Goal: Find specific page/section: Find specific page/section

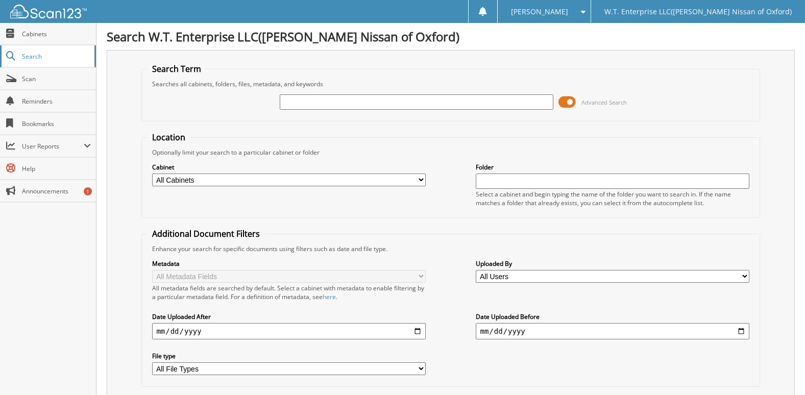
click at [35, 51] on link "Search" at bounding box center [48, 56] width 96 height 22
click at [308, 99] on input "text" at bounding box center [416, 101] width 273 height 15
type input "829860"
click at [32, 35] on span "Cabinets" at bounding box center [56, 34] width 69 height 9
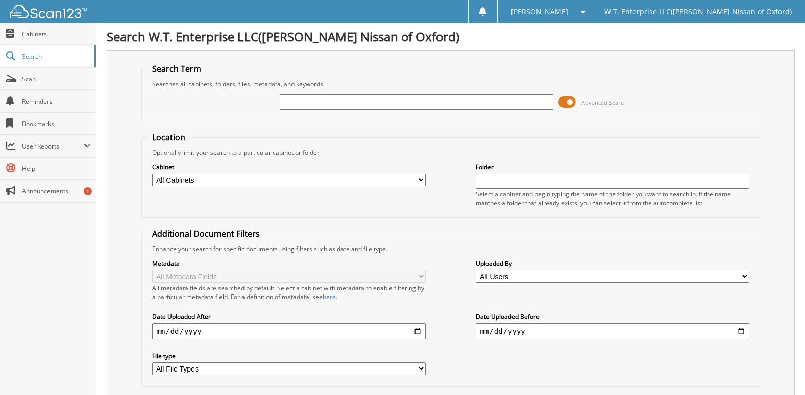
click at [45, 44] on link "Cabinets" at bounding box center [48, 34] width 96 height 22
type input "829860"
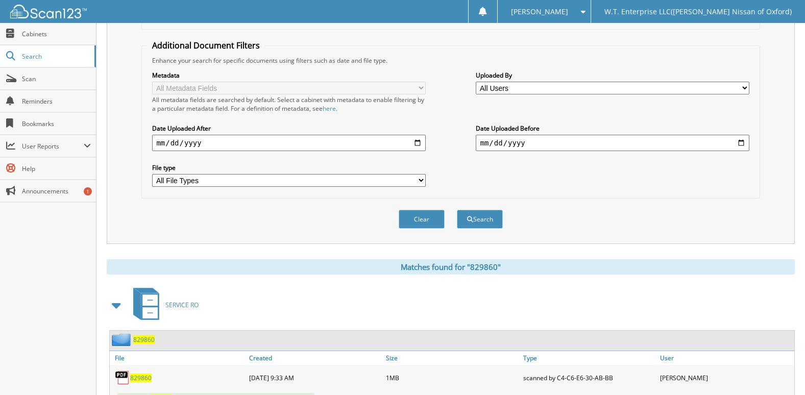
scroll to position [232, 0]
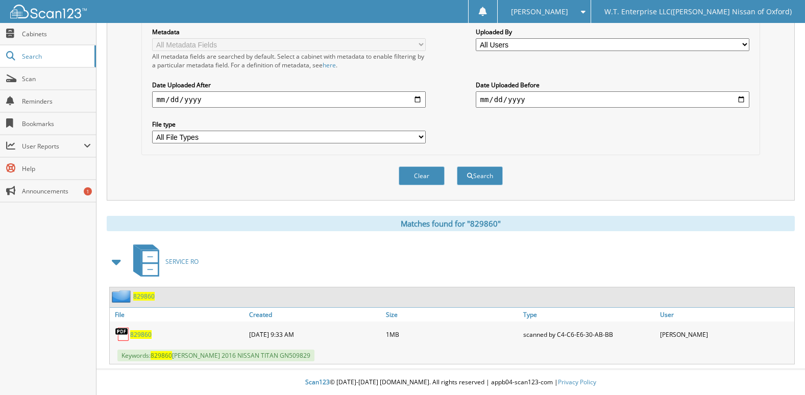
click at [138, 335] on span "829860" at bounding box center [140, 334] width 21 height 9
